Goal: Task Accomplishment & Management: Manage account settings

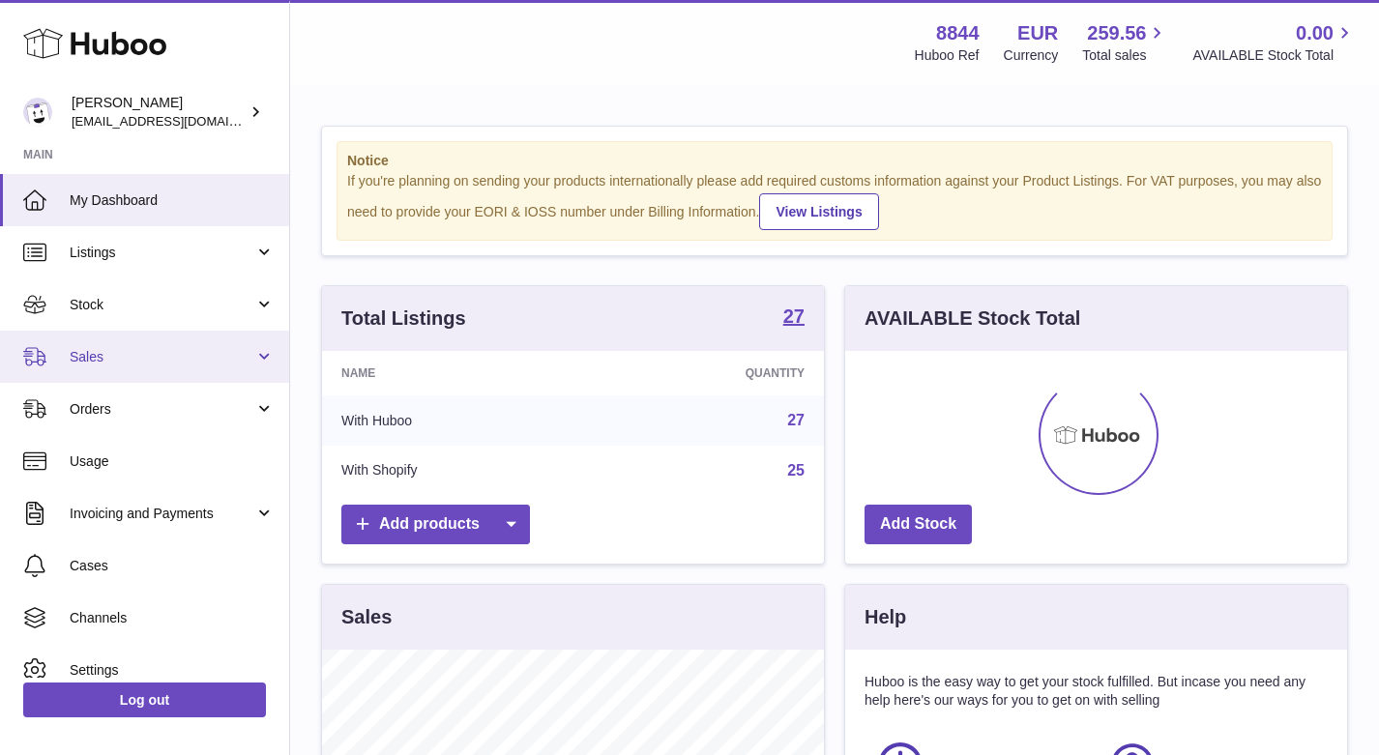
scroll to position [302, 502]
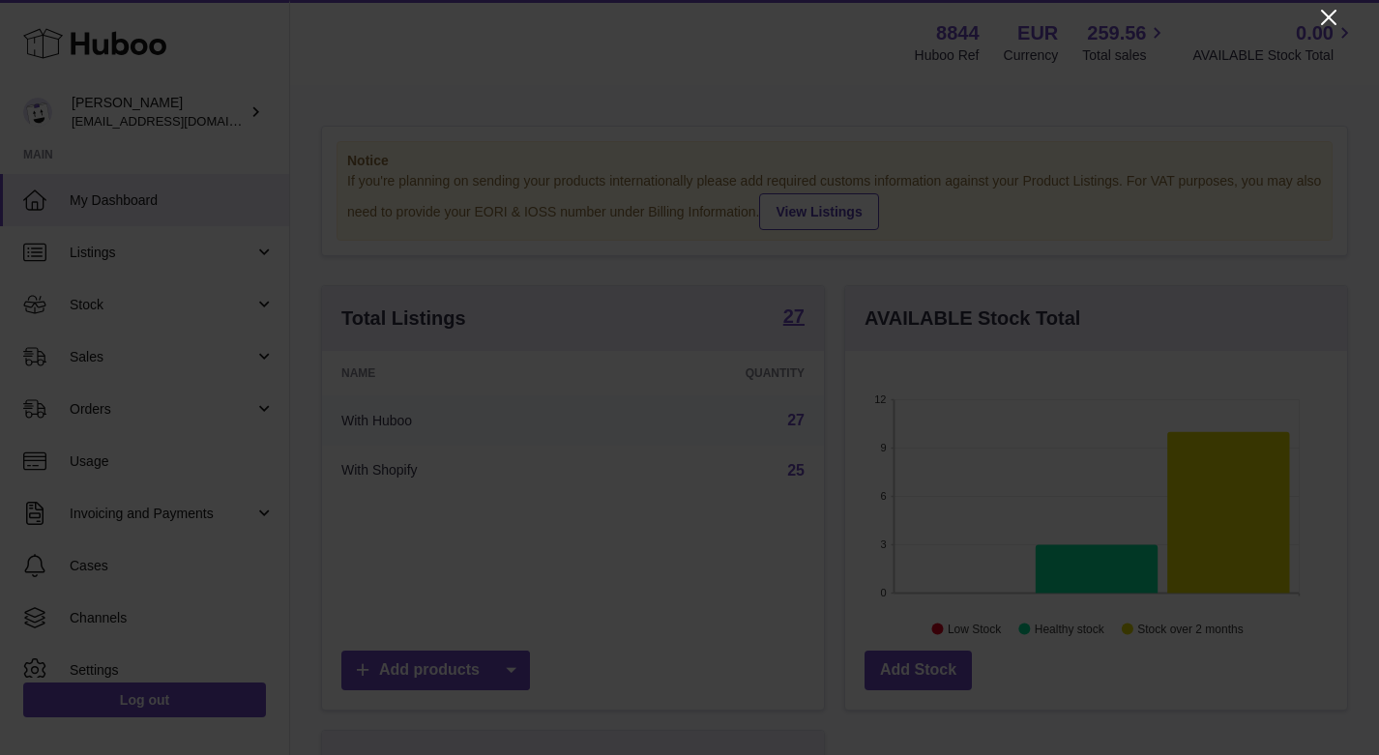
click at [1323, 15] on icon "Close" at bounding box center [1328, 17] width 23 height 23
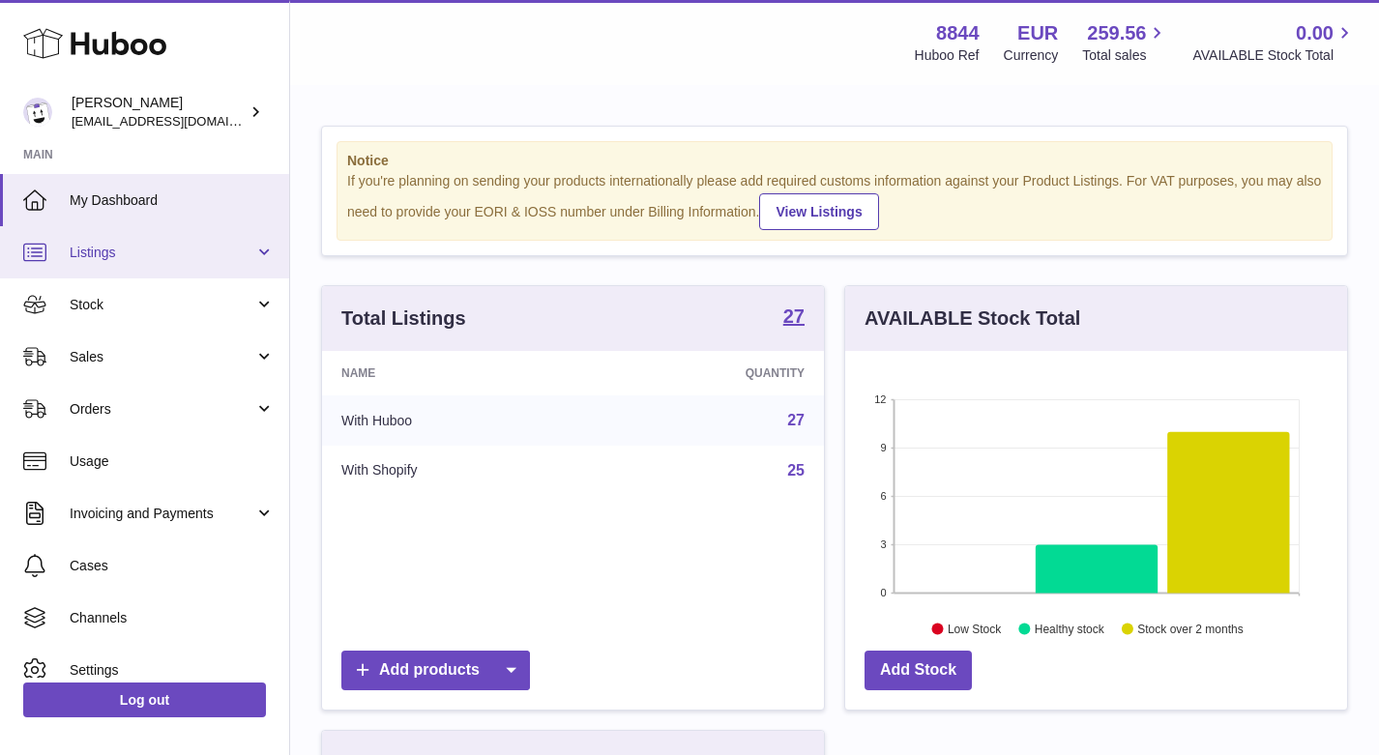
click at [94, 239] on link "Listings" at bounding box center [144, 252] width 289 height 52
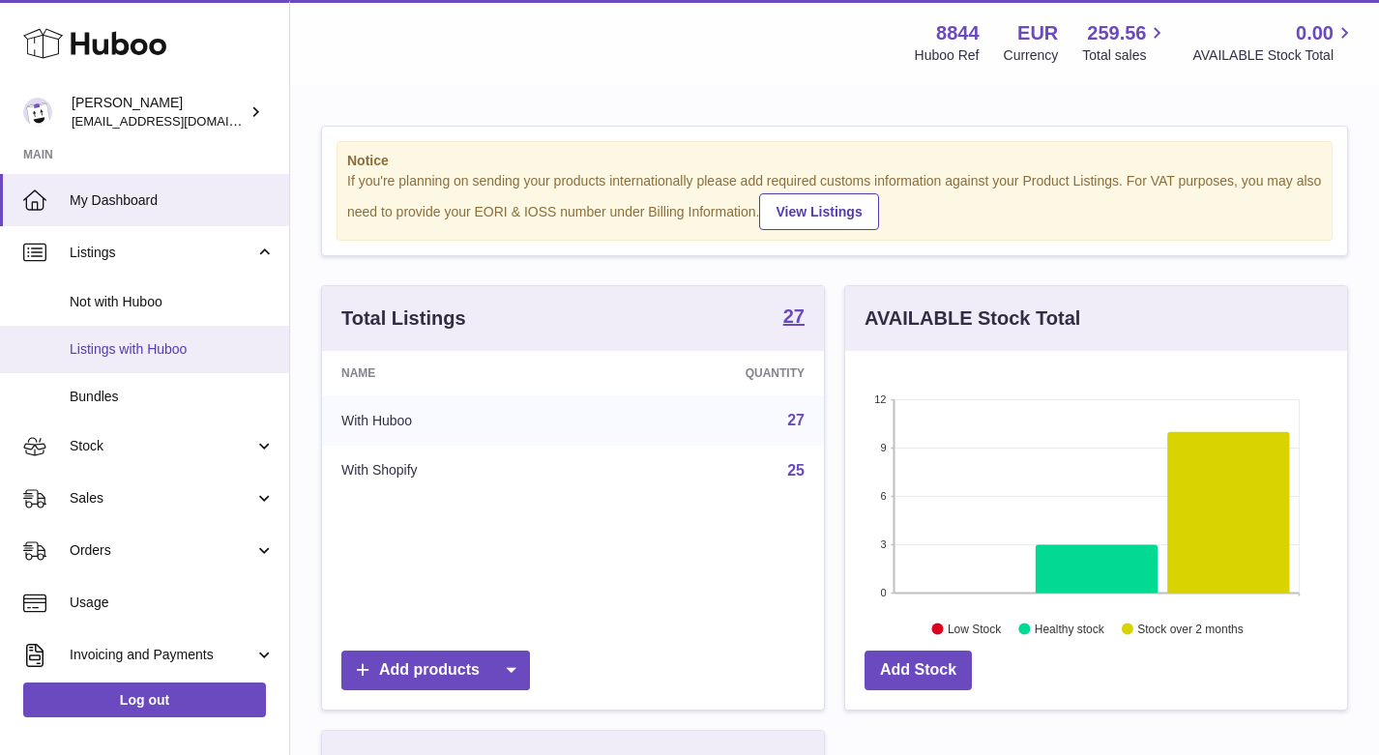
drag, startPoint x: 230, startPoint y: 306, endPoint x: 220, endPoint y: 351, distance: 45.5
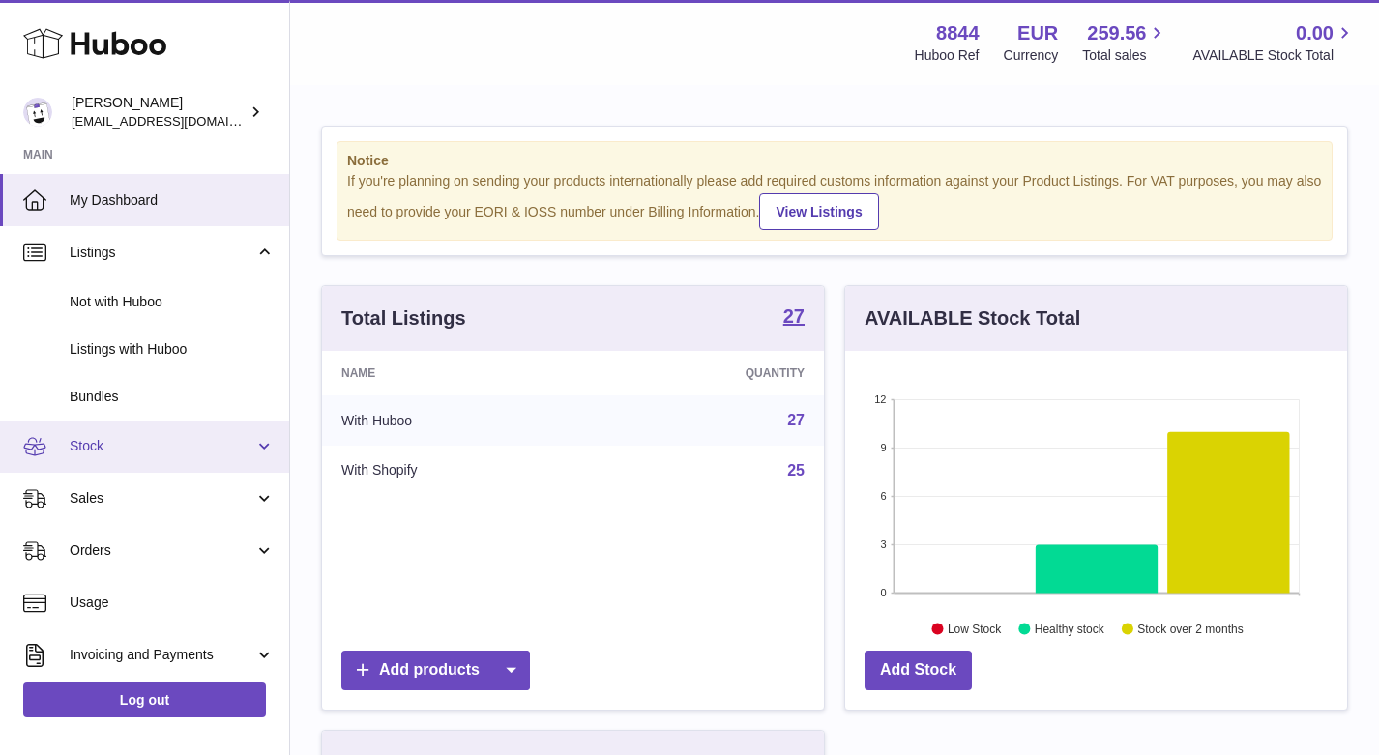
click at [124, 455] on link "Stock" at bounding box center [144, 447] width 289 height 52
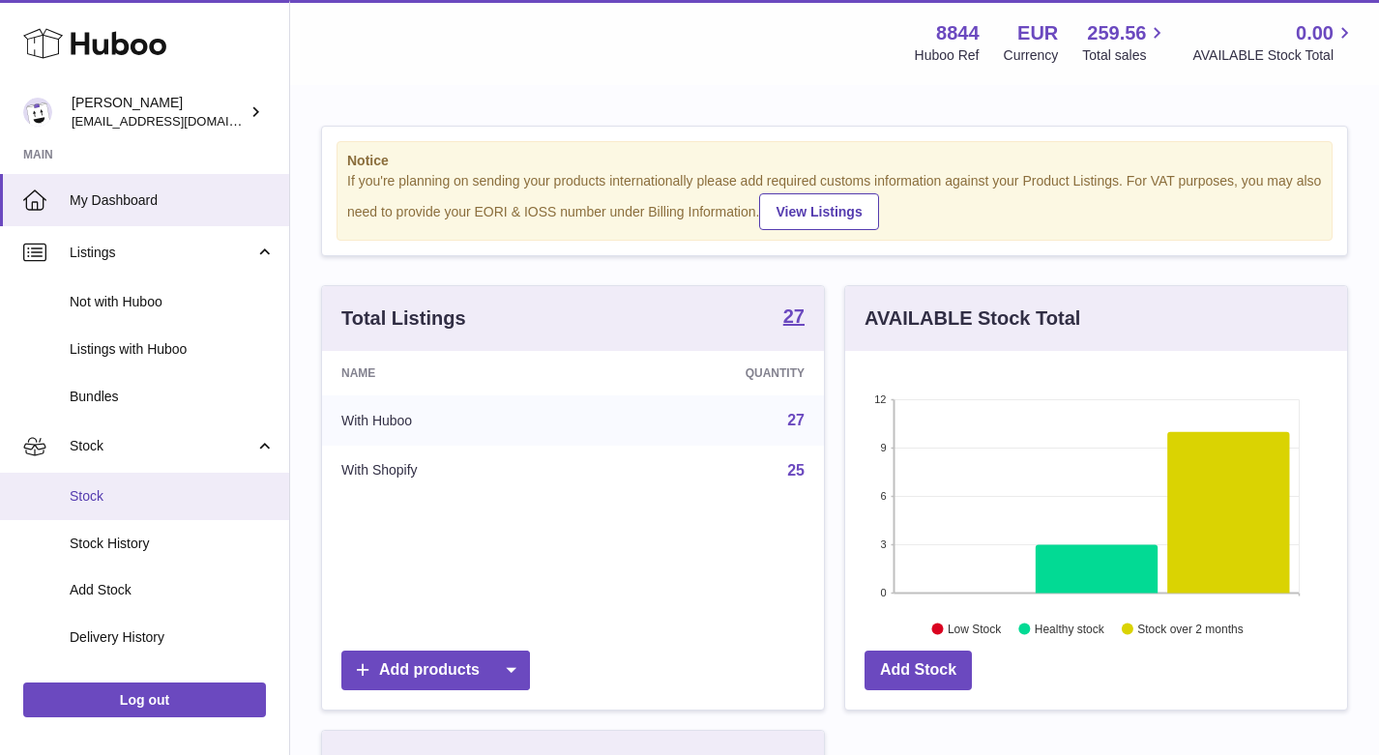
click at [144, 494] on span "Stock" at bounding box center [172, 496] width 205 height 18
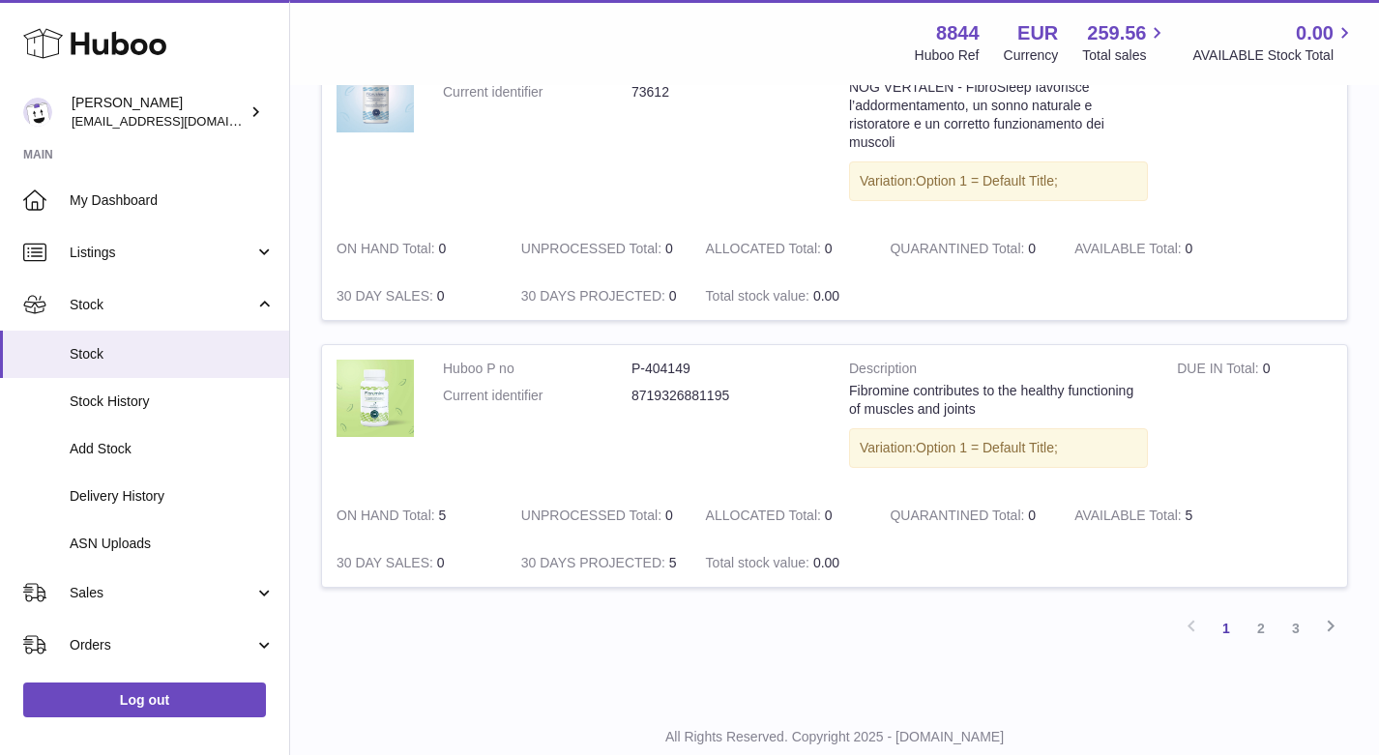
scroll to position [2515, 0]
click at [1258, 612] on link "2" at bounding box center [1260, 629] width 35 height 35
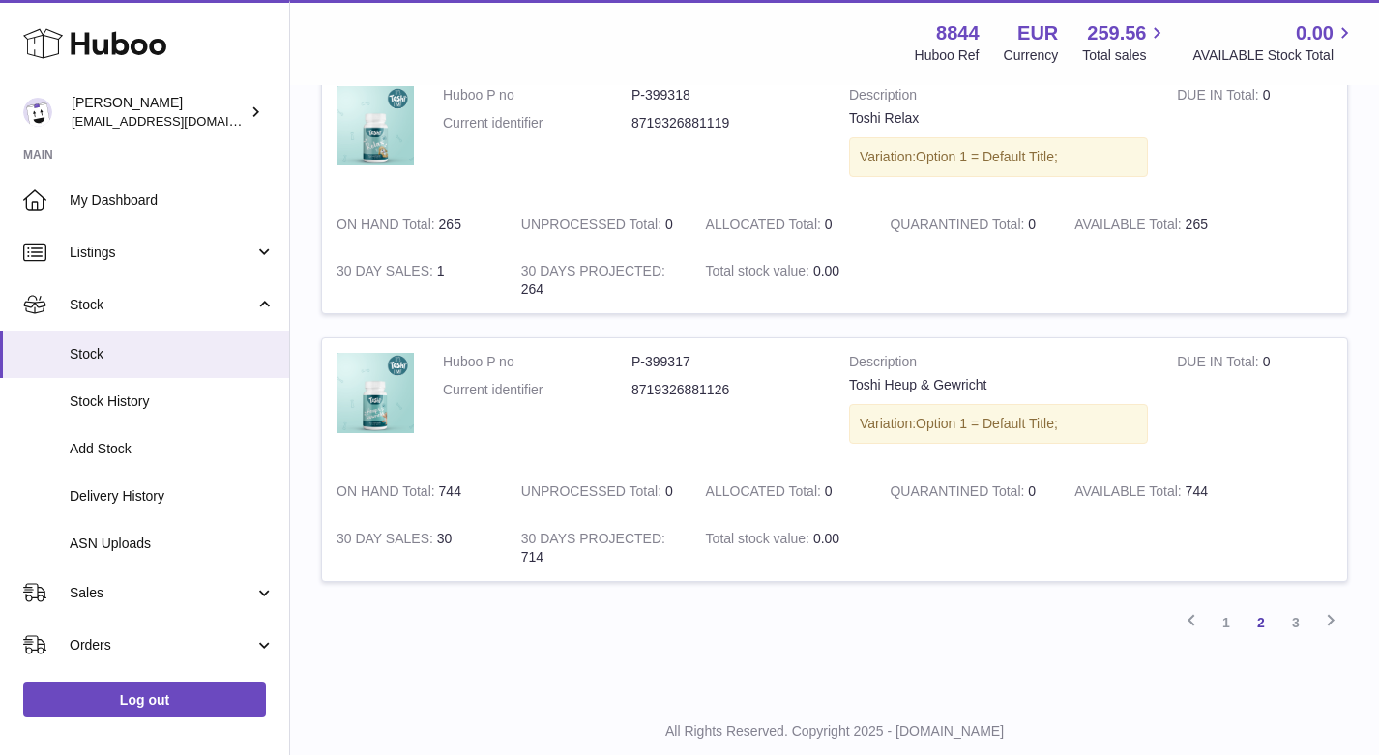
scroll to position [2393, 0]
click at [1305, 607] on link "3" at bounding box center [1295, 624] width 35 height 35
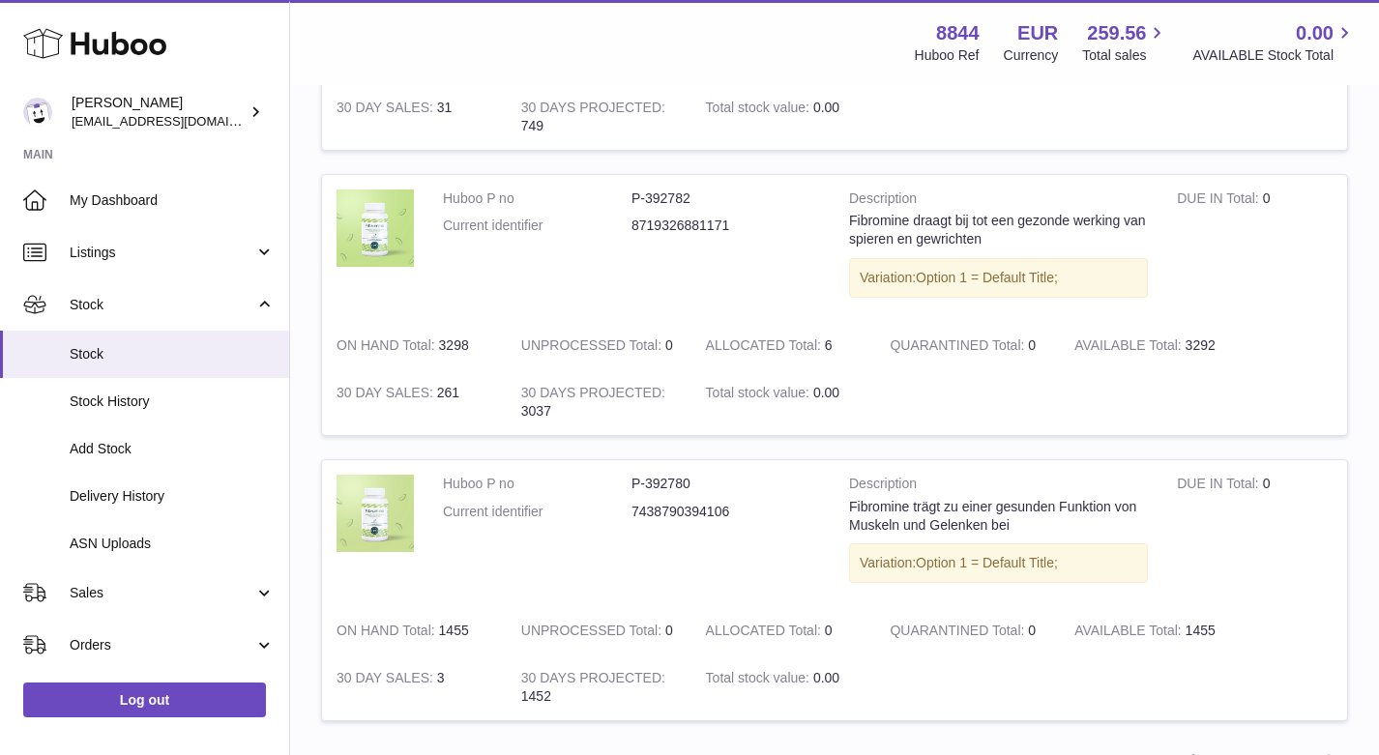
scroll to position [1495, 0]
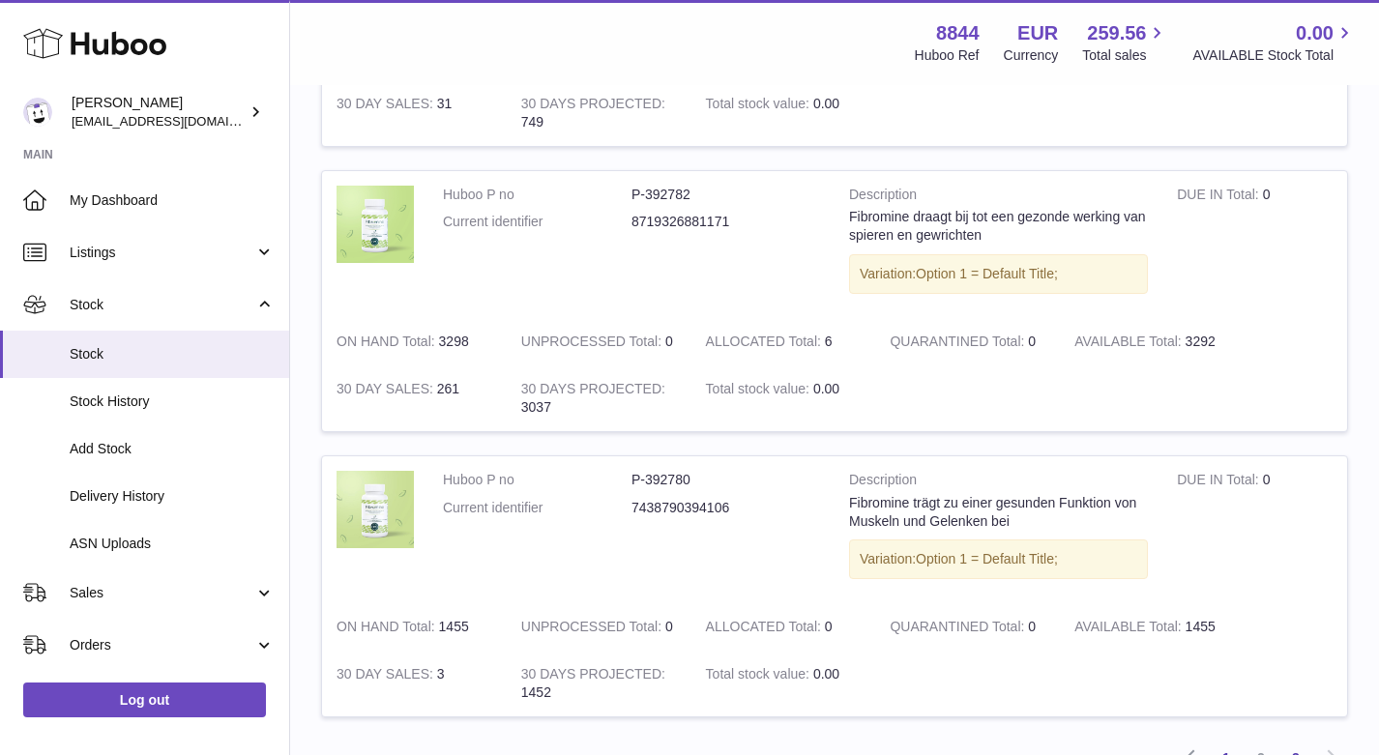
click at [1231, 741] on link "1" at bounding box center [1225, 758] width 35 height 35
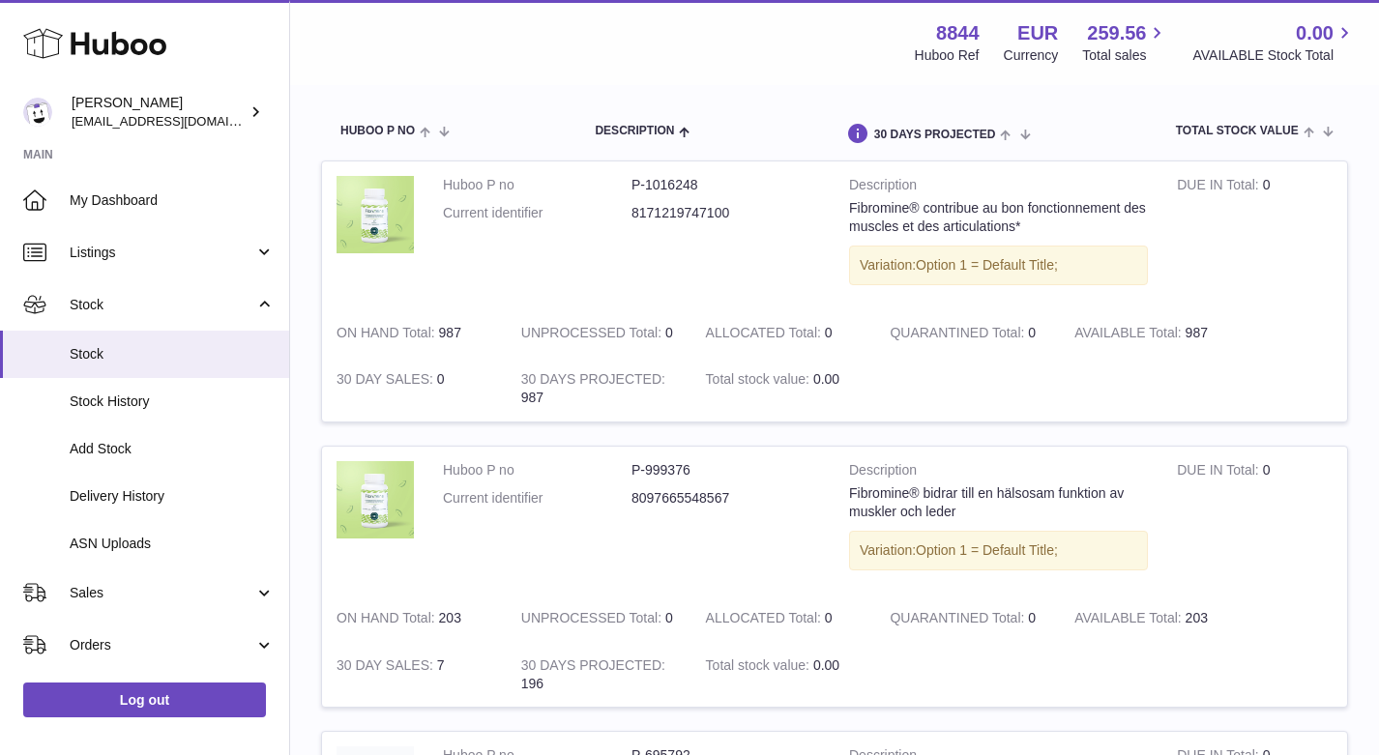
scroll to position [194, 0]
